Goal: Task Accomplishment & Management: Use online tool/utility

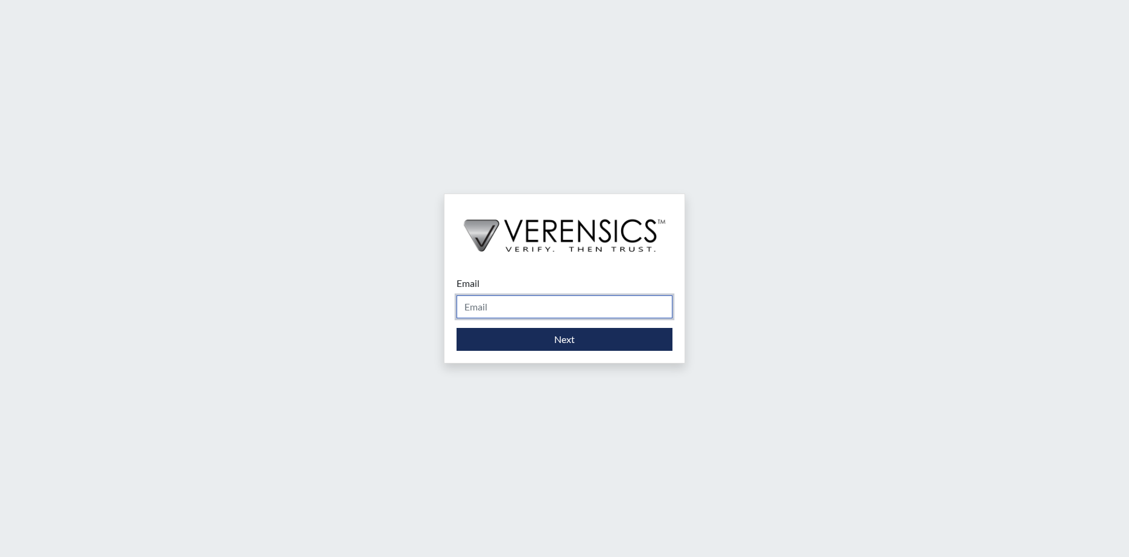
click at [496, 307] on input "Email" at bounding box center [565, 307] width 216 height 23
type input "[PERSON_NAME][EMAIL_ADDRESS][PERSON_NAME][DOMAIN_NAME]"
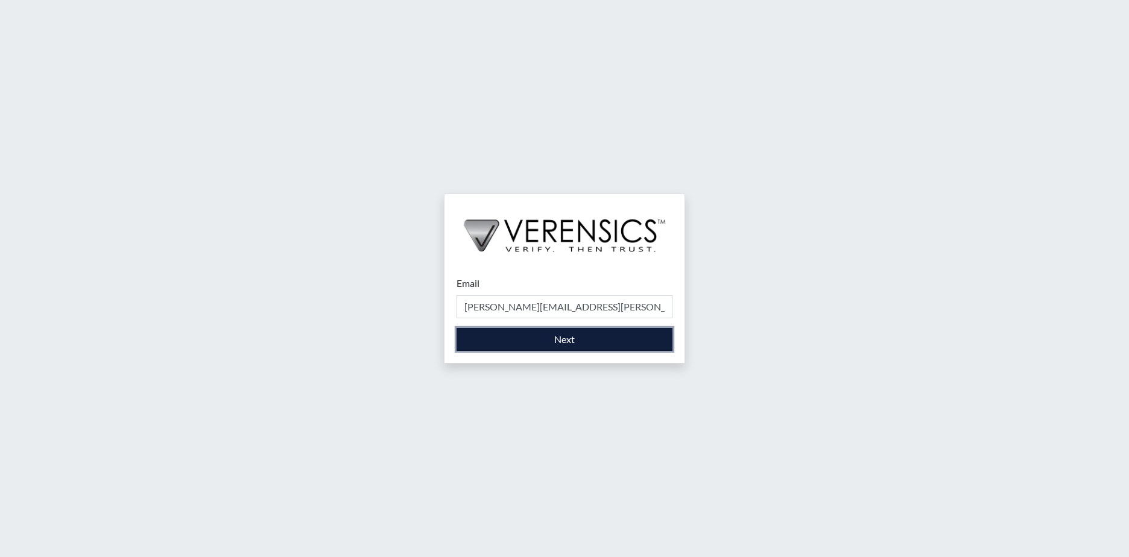
click at [487, 334] on button "Next" at bounding box center [565, 339] width 216 height 23
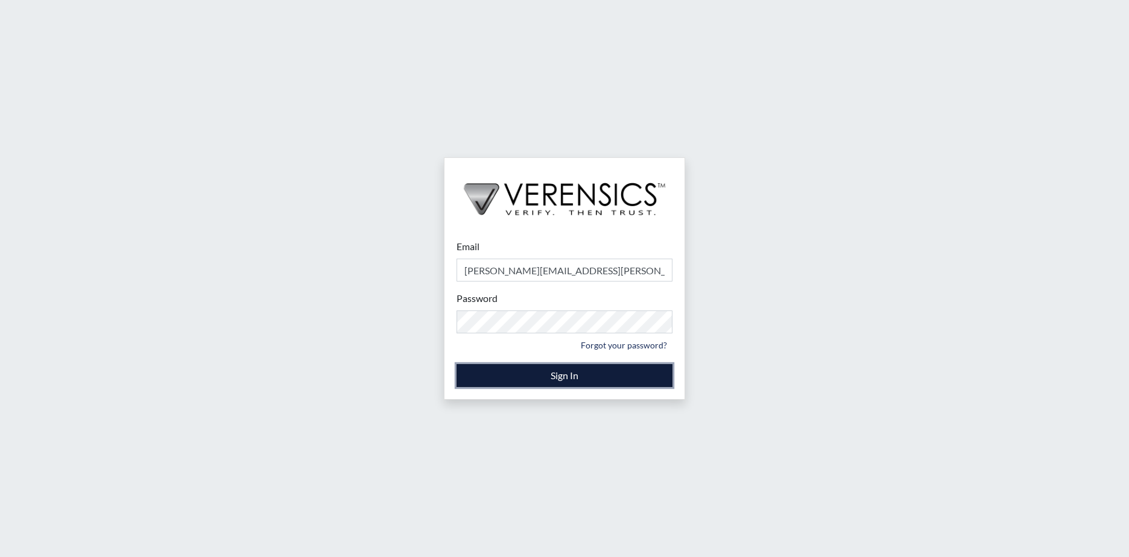
click at [585, 375] on button "Sign In" at bounding box center [565, 375] width 216 height 23
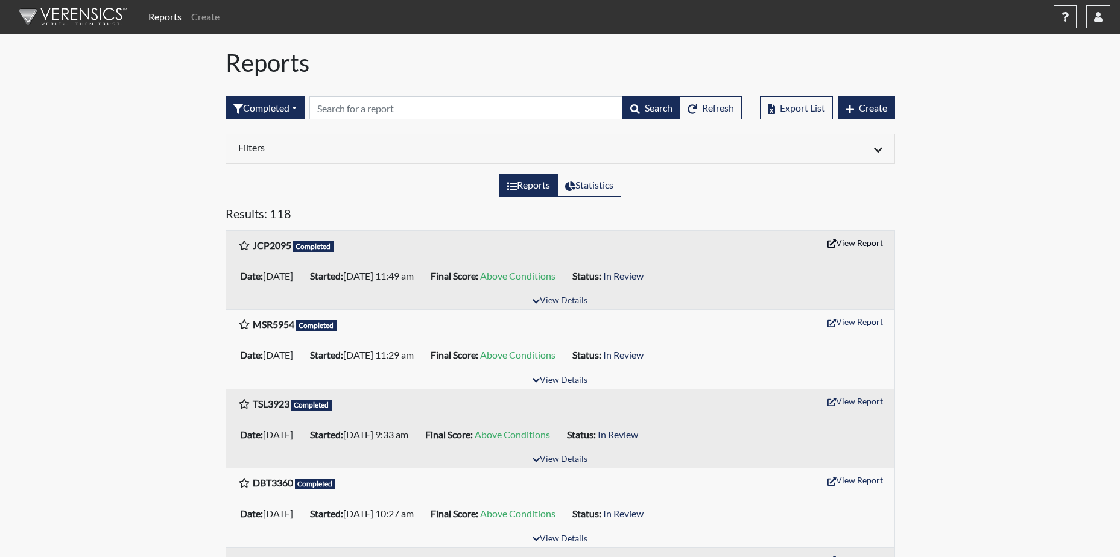
click at [865, 245] on button "View Report" at bounding box center [855, 242] width 66 height 19
click at [1097, 13] on icon "button" at bounding box center [1098, 17] width 8 height 10
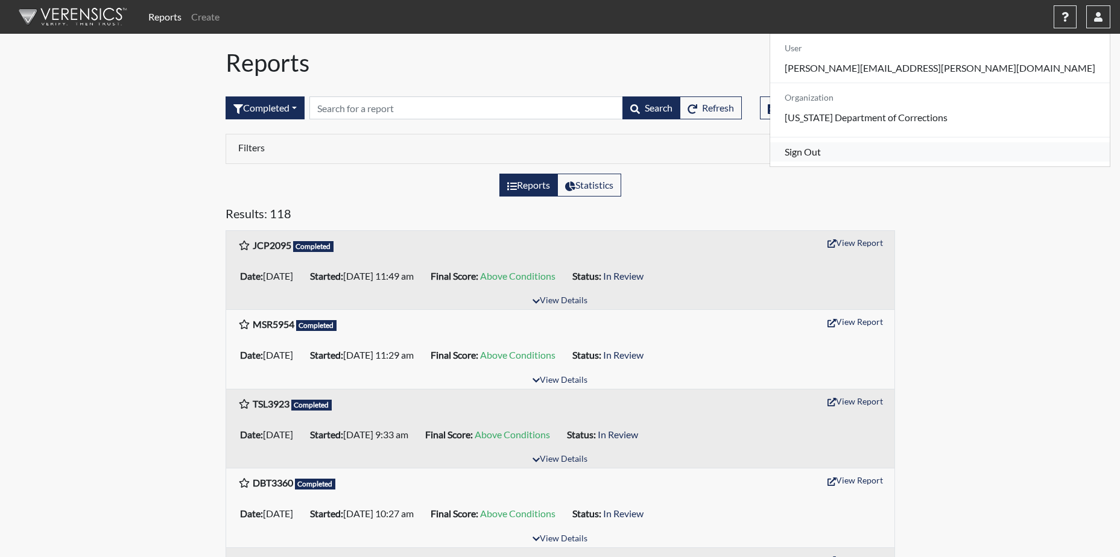
click at [998, 160] on link "Sign Out" at bounding box center [940, 151] width 340 height 19
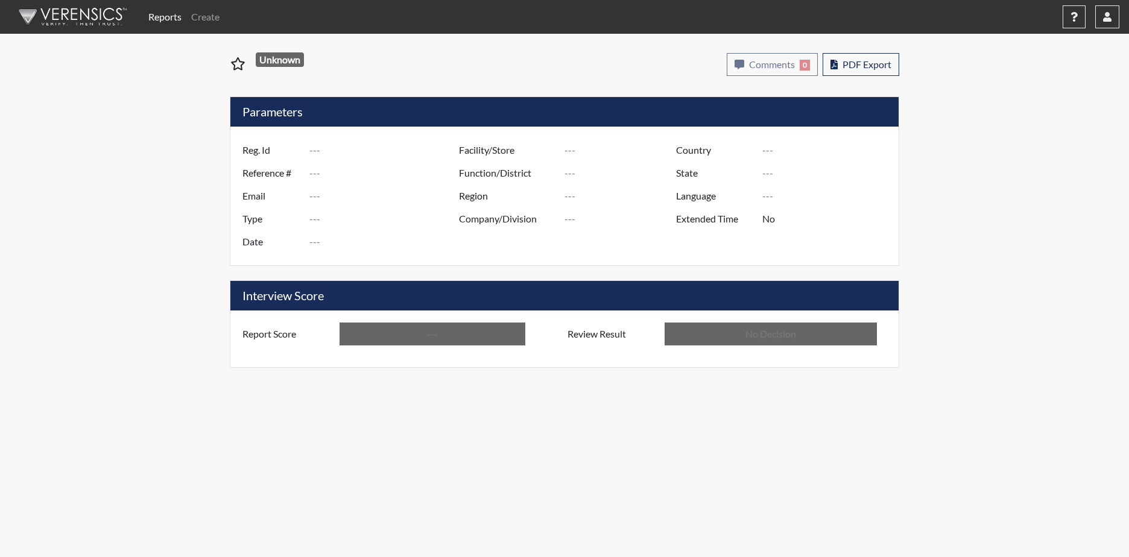
type input "JCP2095"
type input "51391"
type input "---"
type input "Corrections Pre-Employment"
type input "[DATE]"
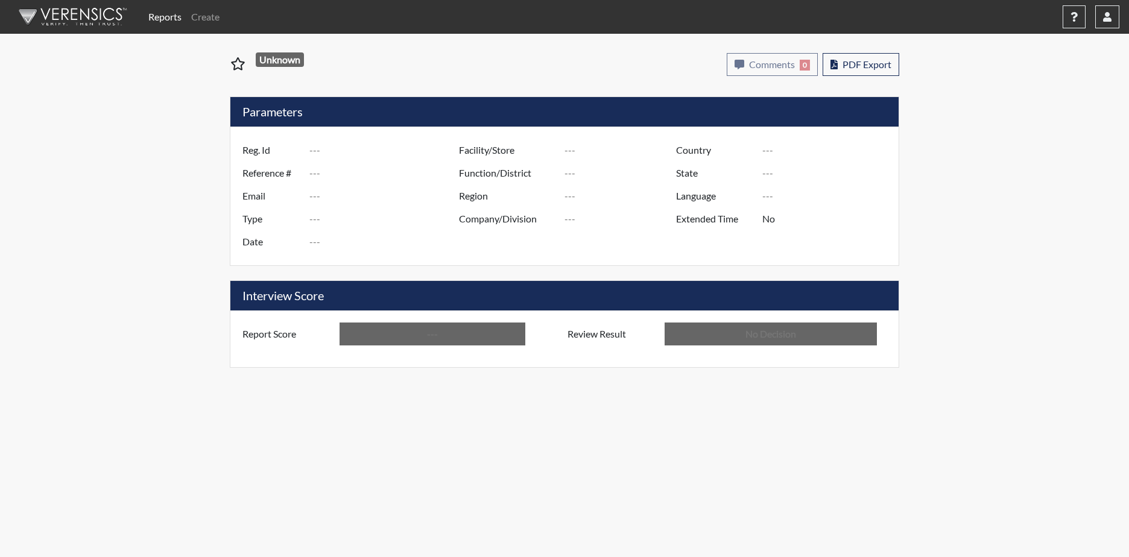
type input "[PERSON_NAME]"
type input "[GEOGRAPHIC_DATA]"
type input "[US_STATE]"
type input "English"
type input "Above Conditions"
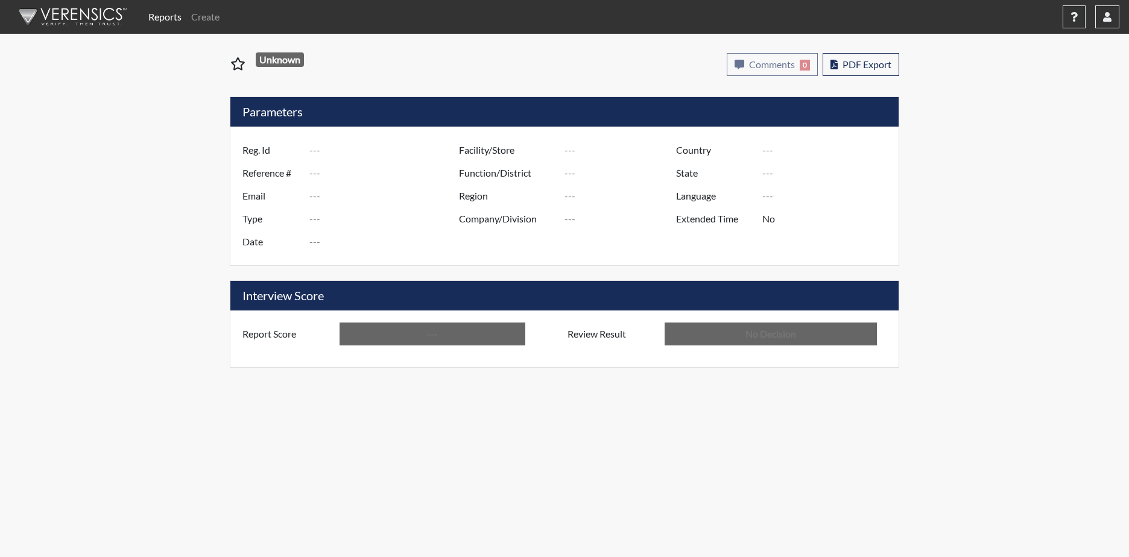
type input "In Review"
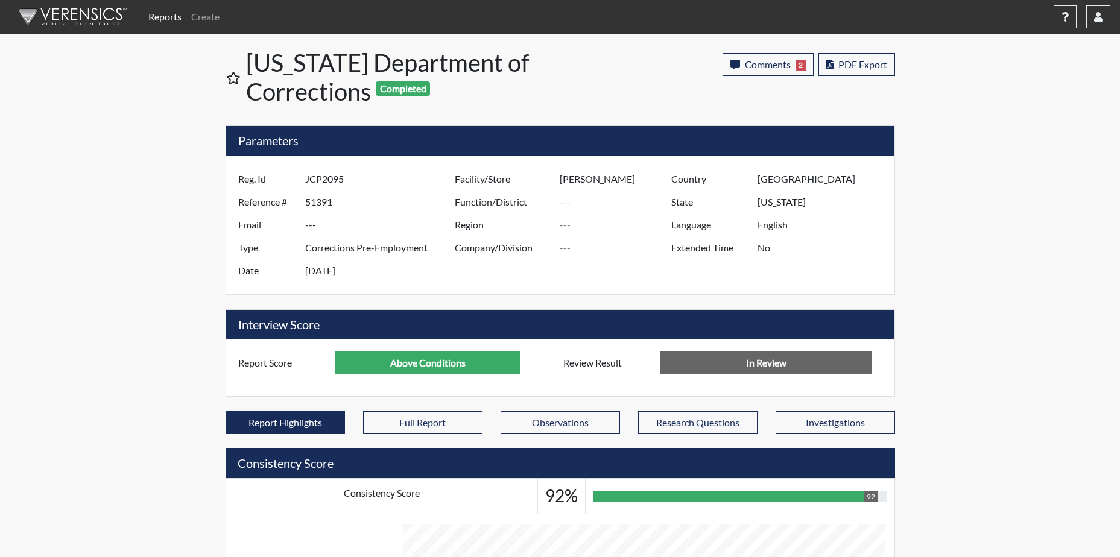
scroll to position [200, 501]
click at [864, 59] on span "PDF Export" at bounding box center [862, 64] width 49 height 11
click at [1099, 11] on button "button" at bounding box center [1098, 16] width 24 height 23
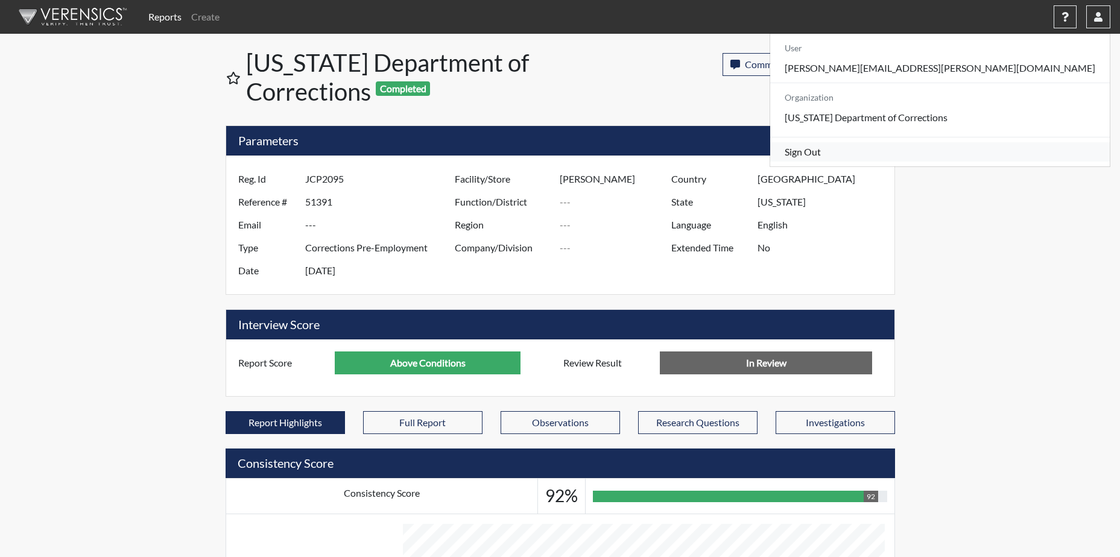
click at [976, 162] on link "Sign Out" at bounding box center [940, 151] width 340 height 19
